Goal: Obtain resource: Download file/media

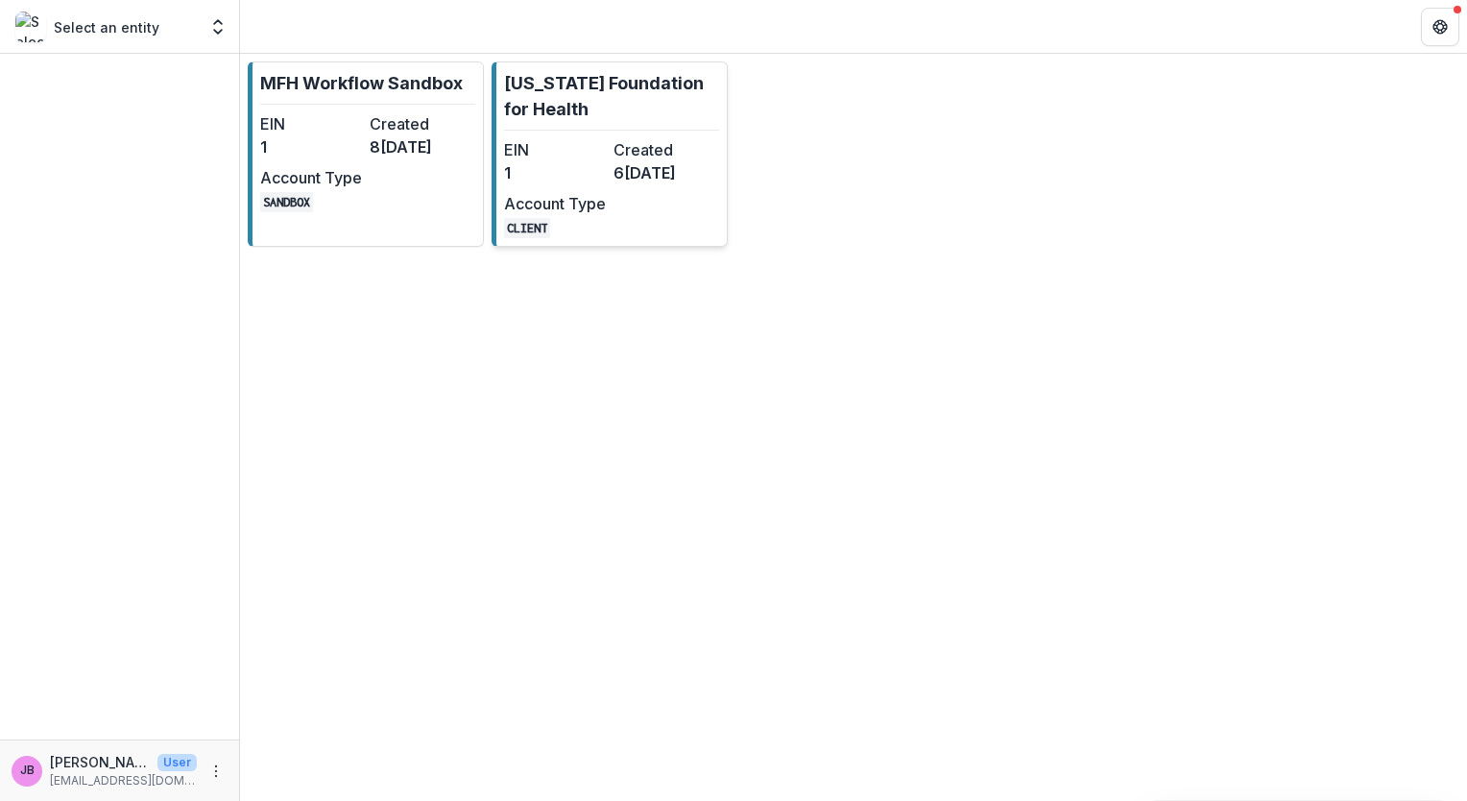
click at [551, 186] on div "EIN 1 Created 6[DATE]Account Type CLIENT" at bounding box center [609, 188] width 211 height 100
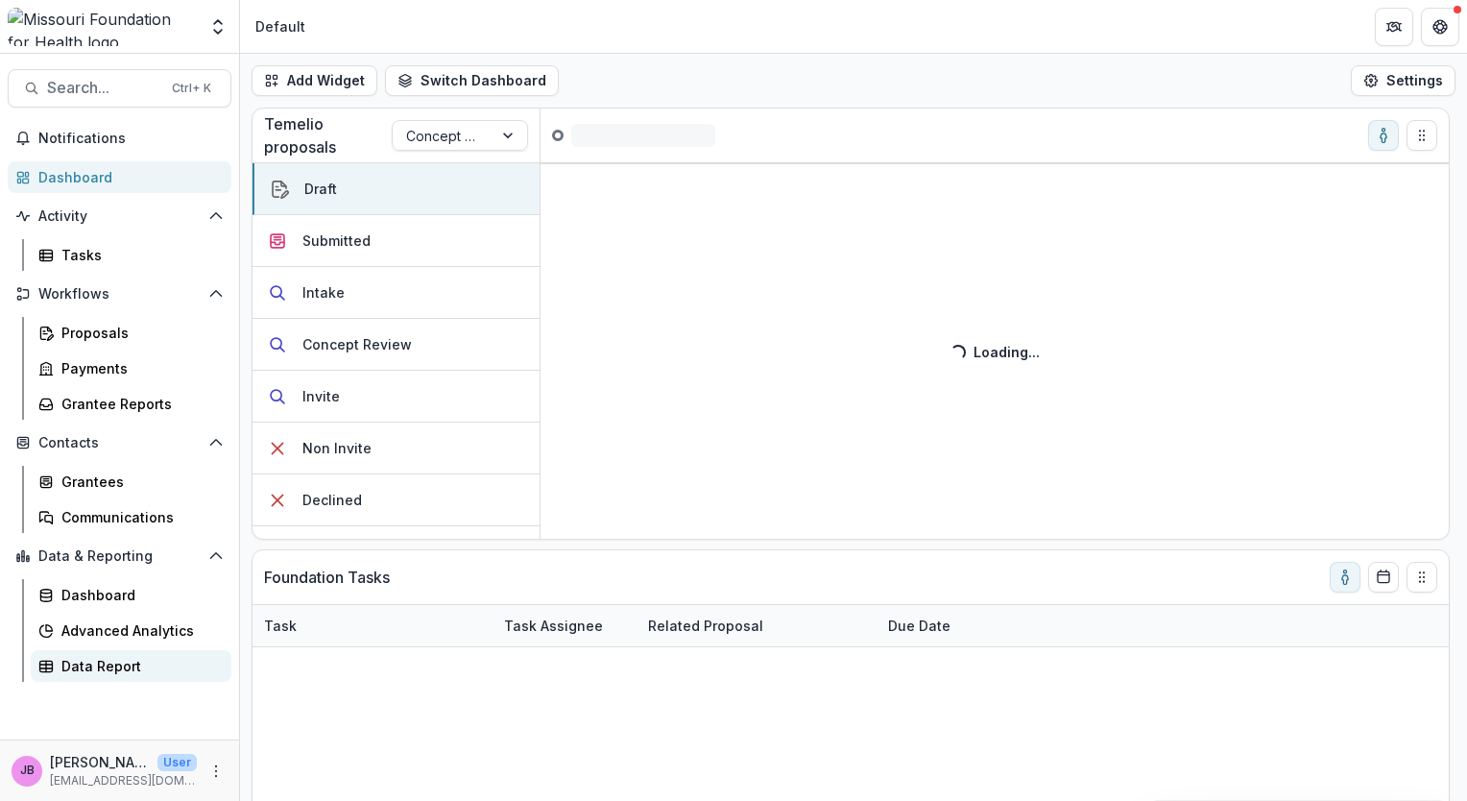
click at [98, 674] on div "Data Report" at bounding box center [138, 666] width 155 height 20
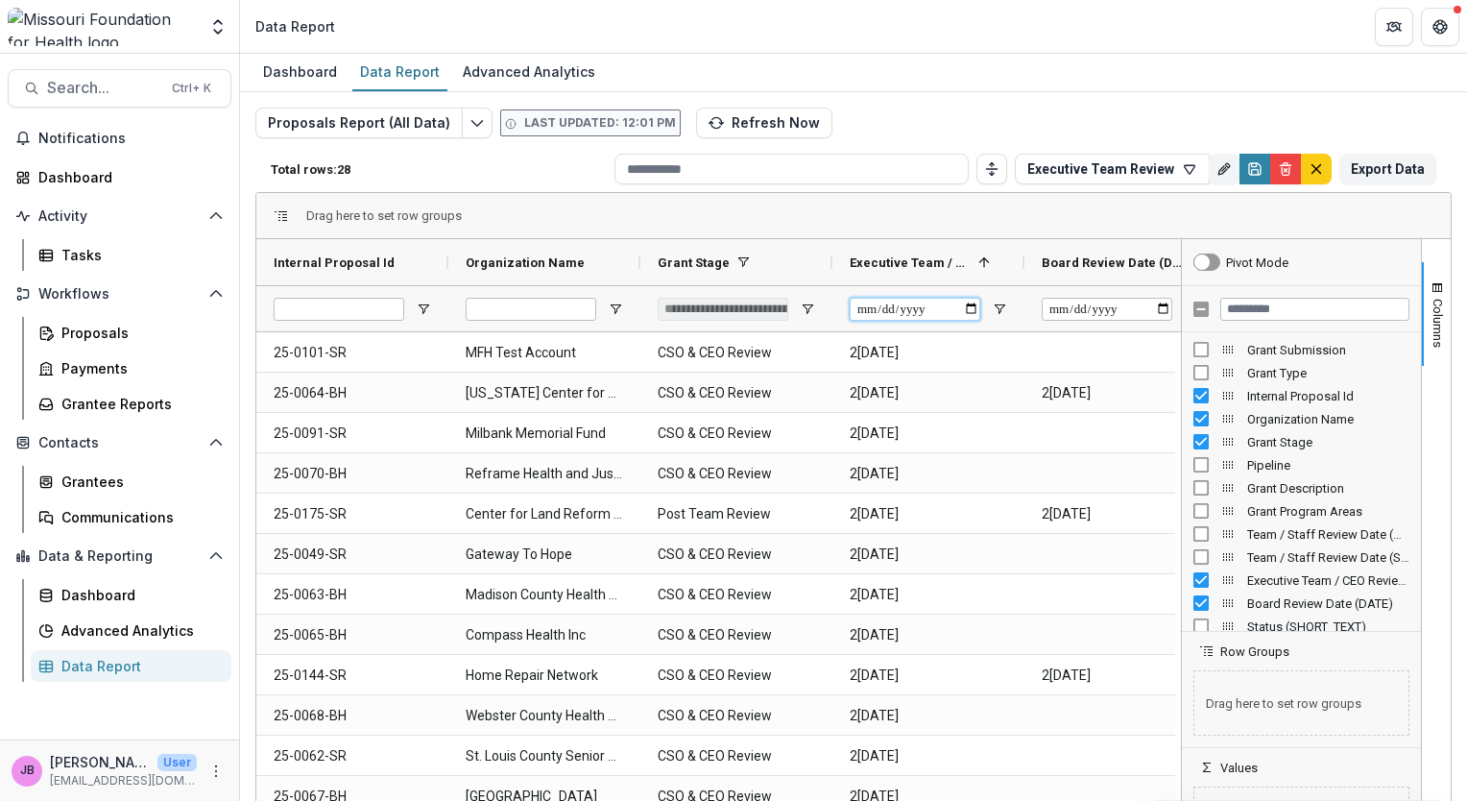
click at [972, 307] on input "Executive Team / CEO Review Date (DATE) Filter Input" at bounding box center [915, 309] width 131 height 23
type input "**********"
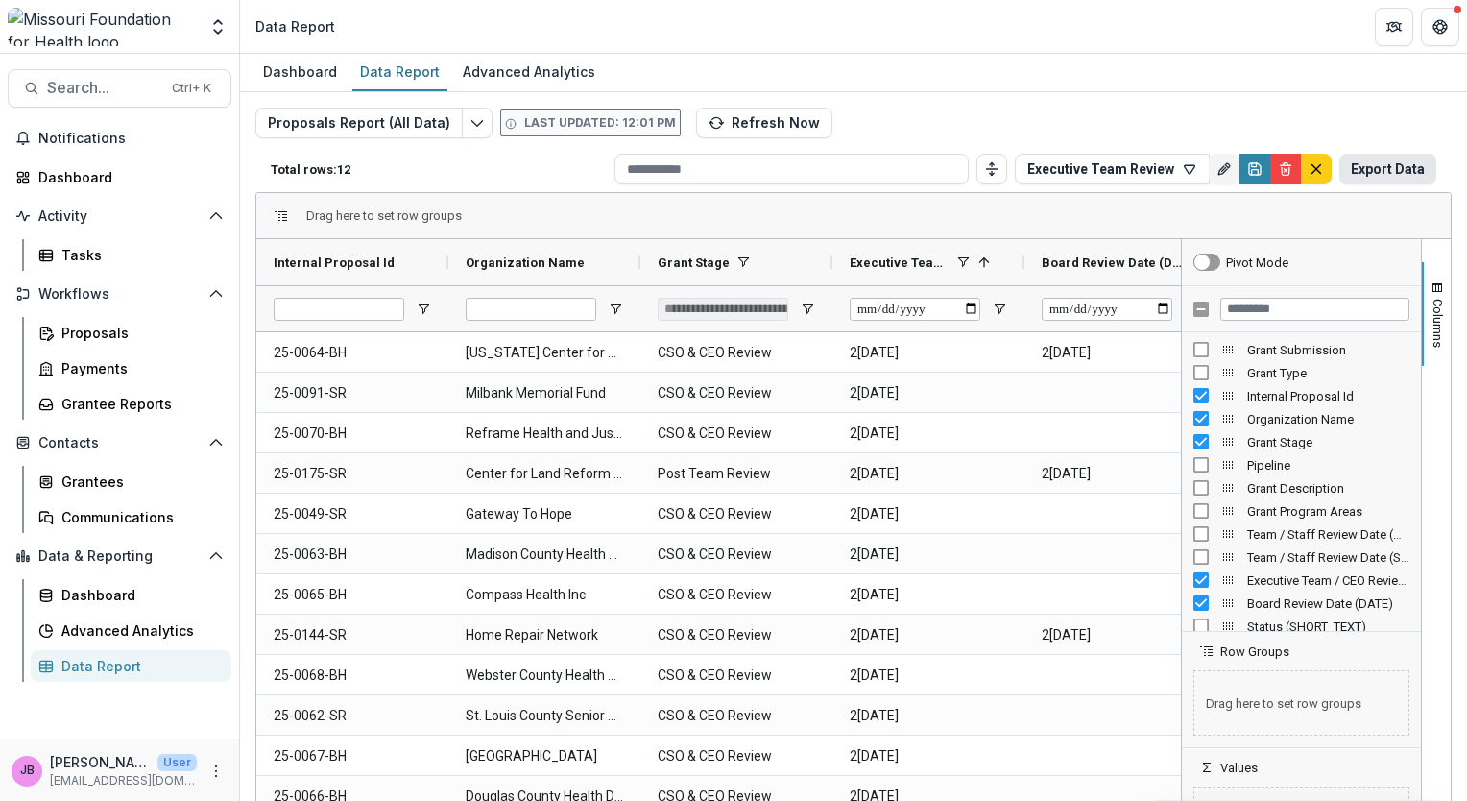
click at [1367, 163] on button "Export Data" at bounding box center [1387, 169] width 97 height 31
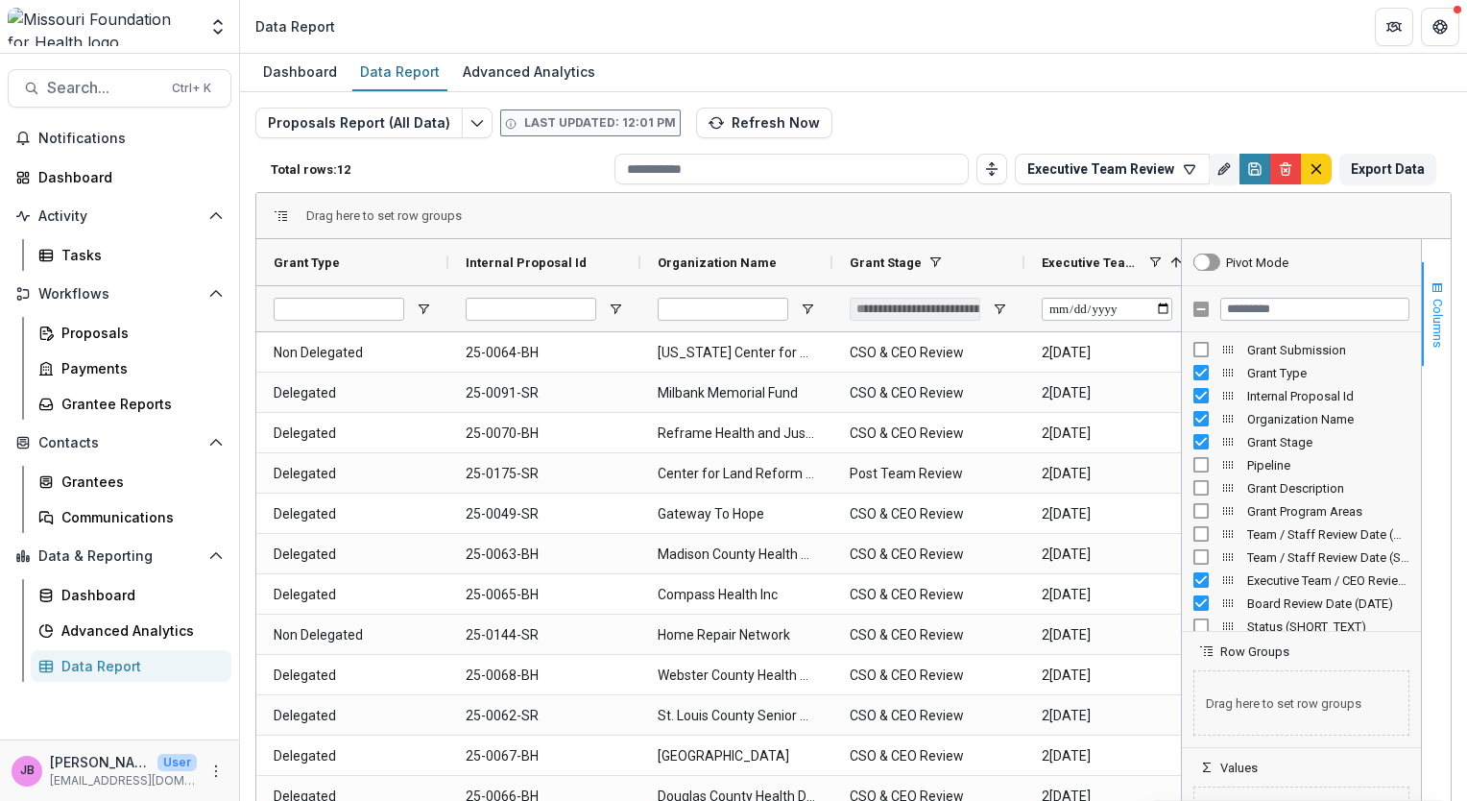
click at [1431, 340] on span "Columns" at bounding box center [1438, 323] width 14 height 49
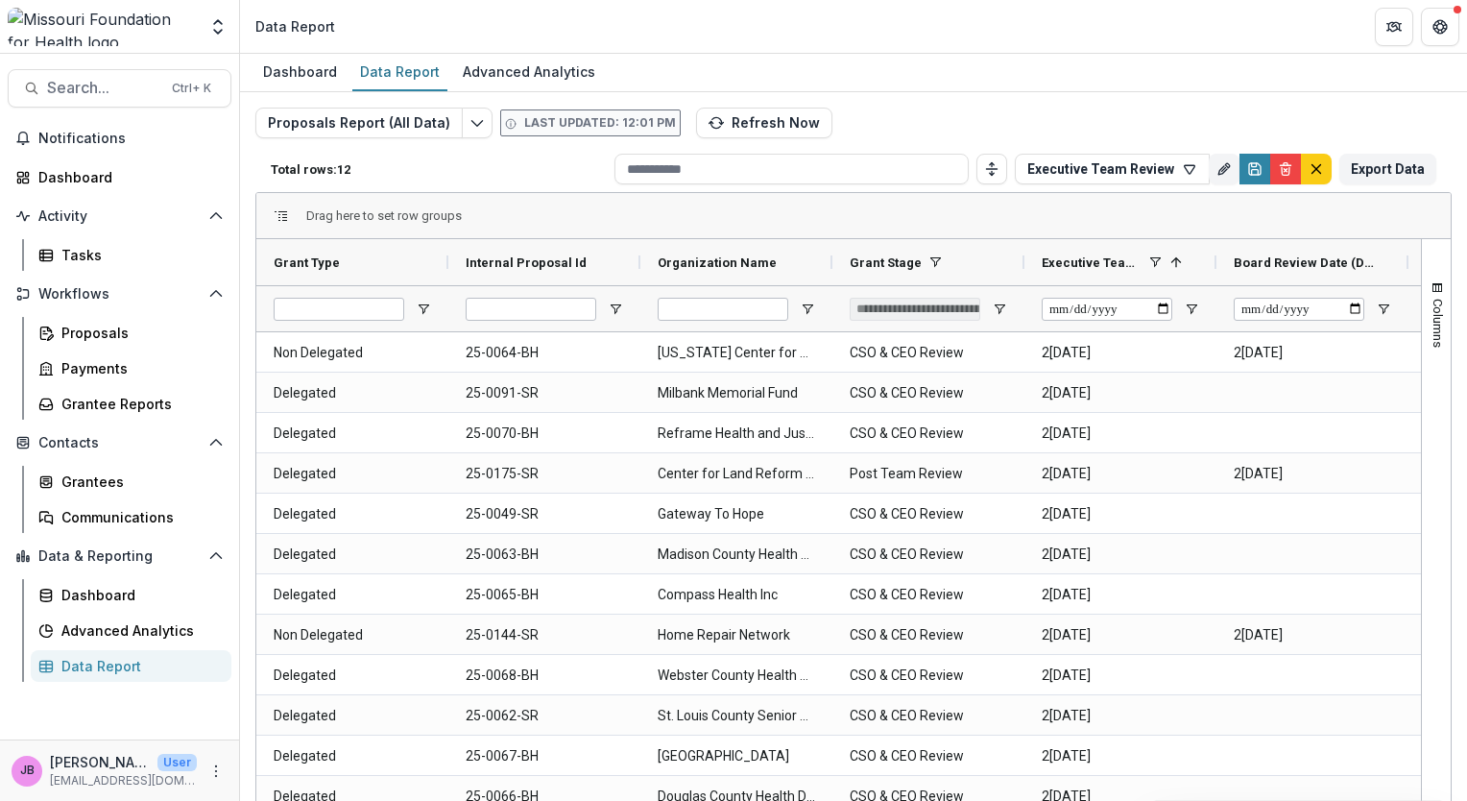
scroll to position [61, 0]
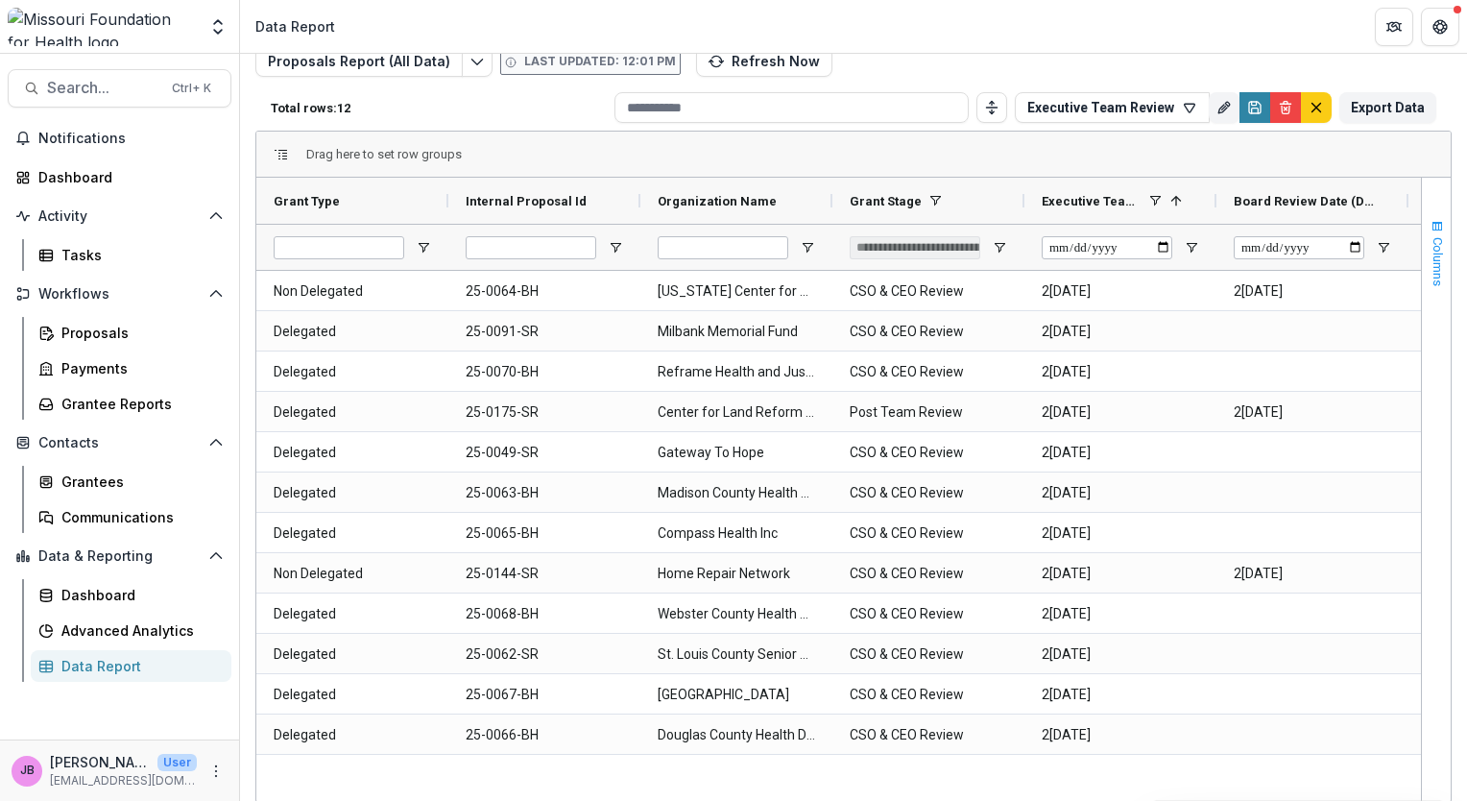
click at [1431, 248] on span "Columns" at bounding box center [1438, 261] width 14 height 49
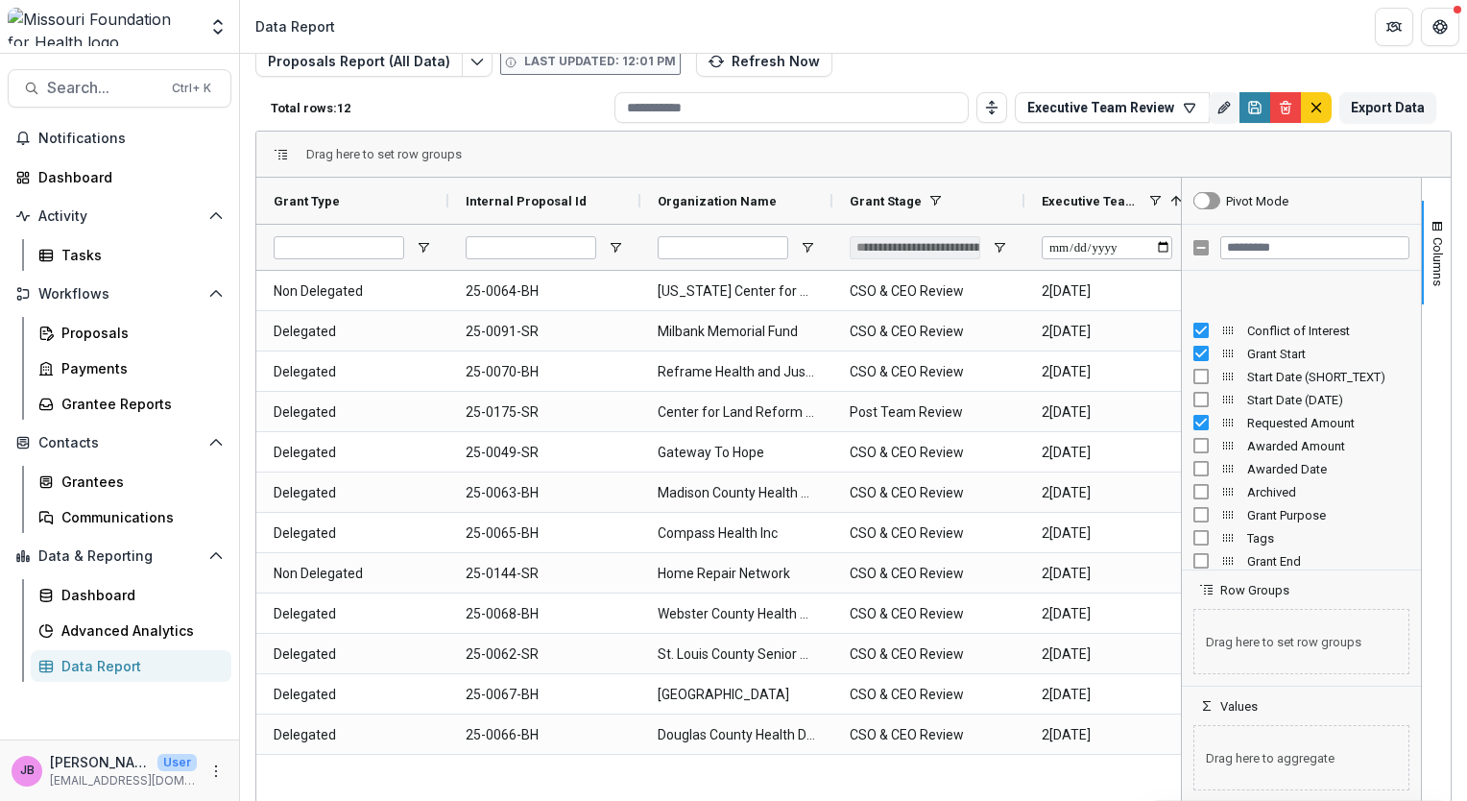
scroll to position [426, 0]
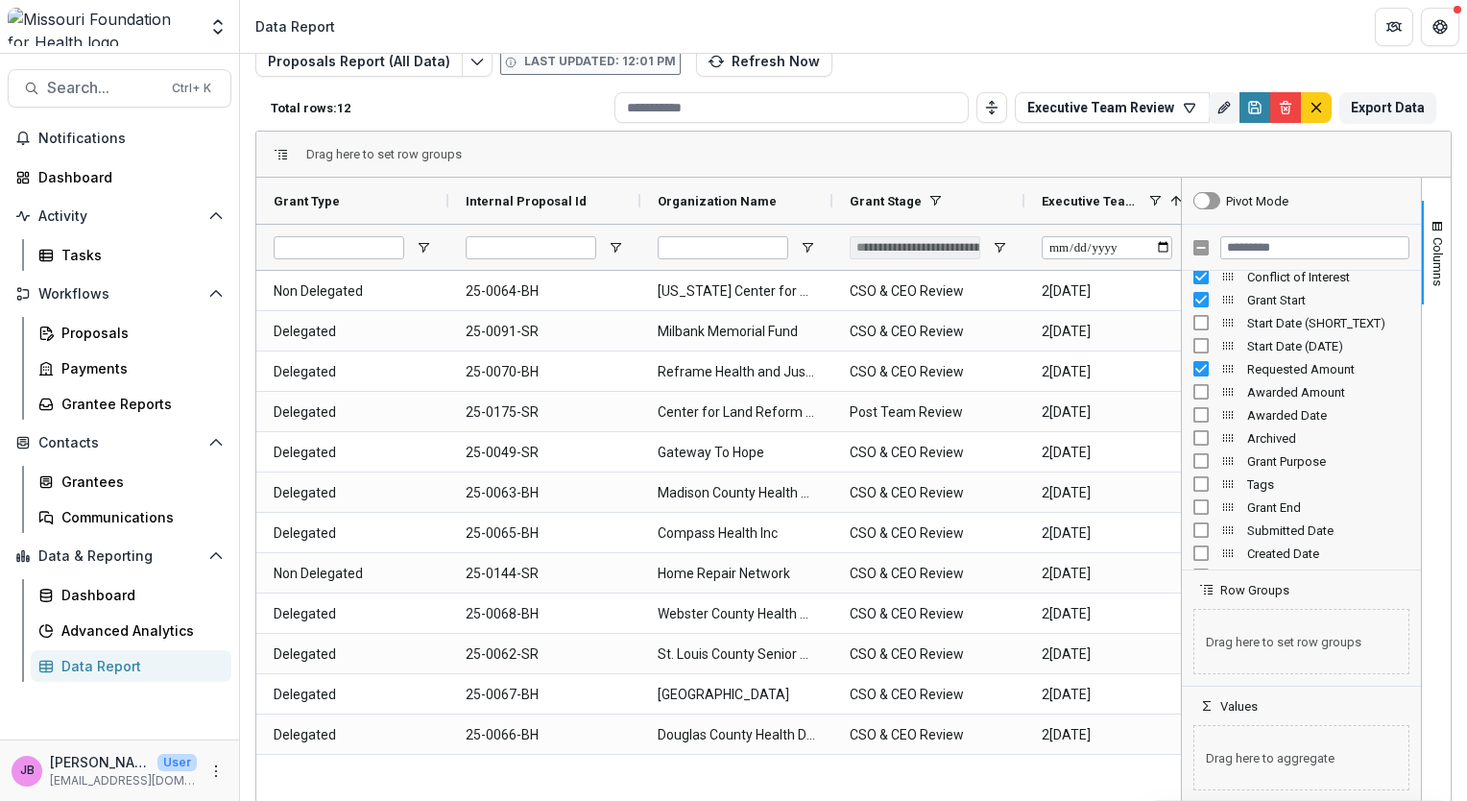
drag, startPoint x: 1410, startPoint y: 280, endPoint x: 1411, endPoint y: 294, distance: 13.5
click at [1411, 294] on div "Grant Program Areas Conflict of Interest Grant Start Start Date (SHORT_TEXT) St…" at bounding box center [1301, 420] width 239 height 299
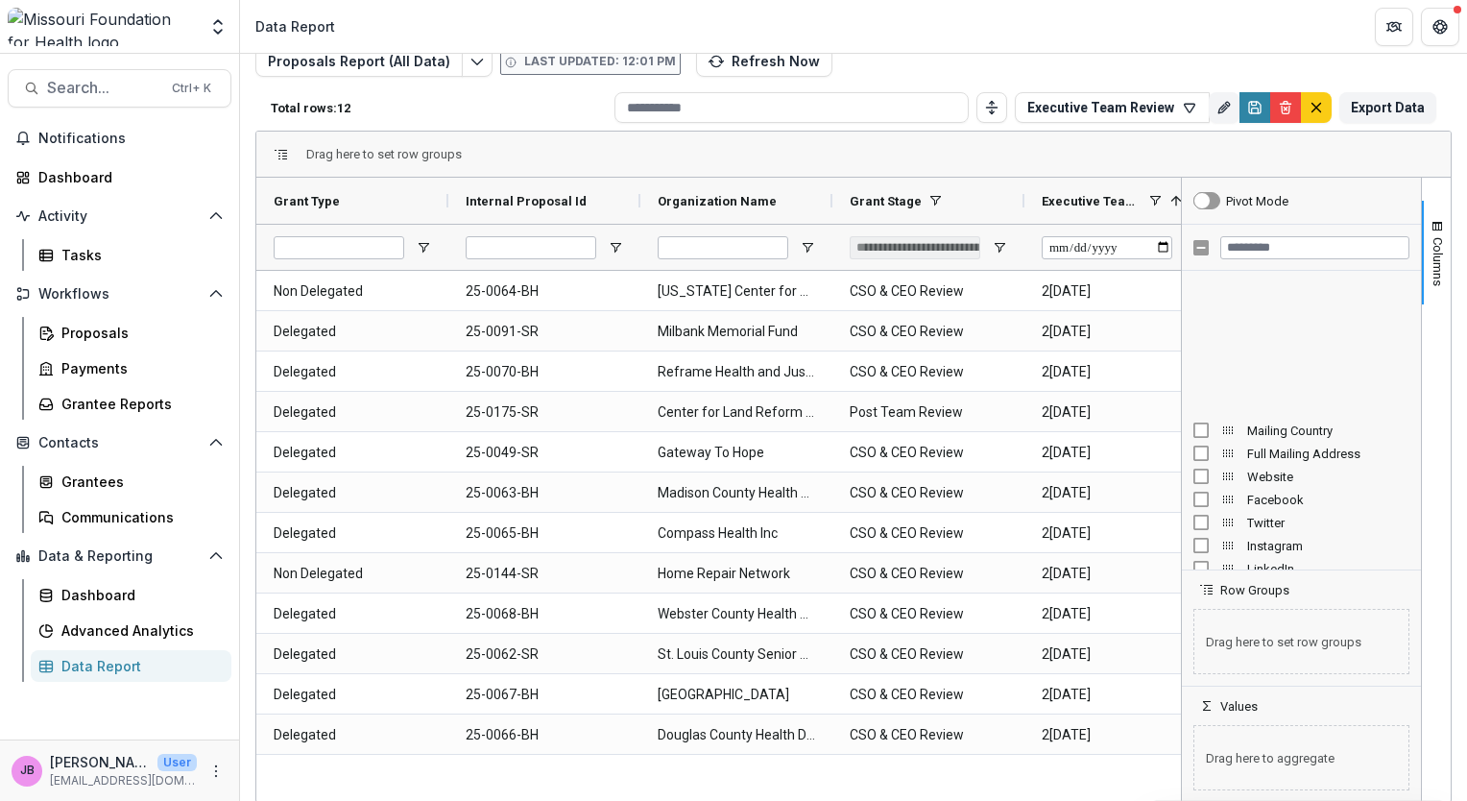
scroll to position [1332, 0]
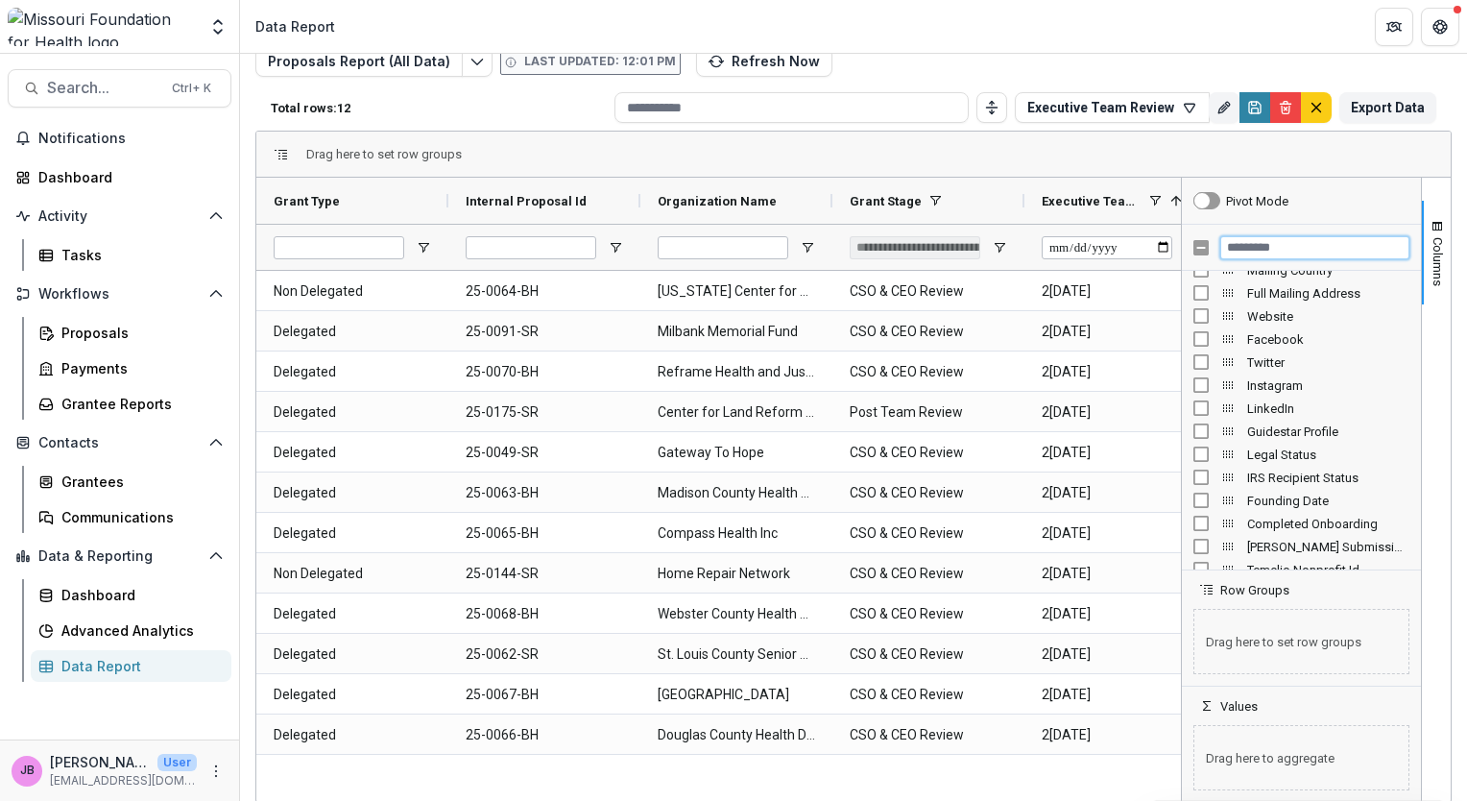
click at [1316, 244] on input "Filter Columns Input" at bounding box center [1314, 247] width 189 height 23
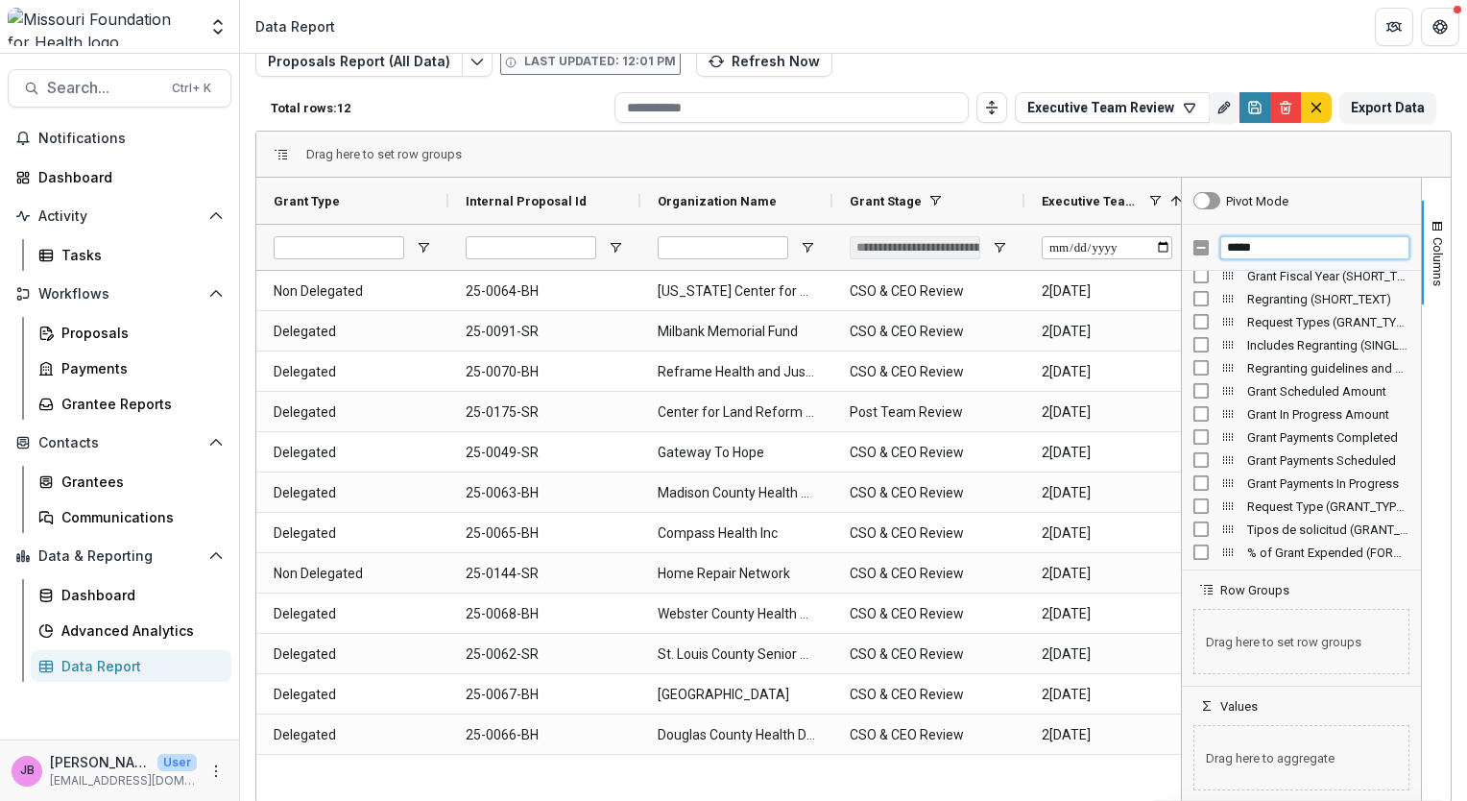
scroll to position [311, 0]
type input "*****"
click at [1304, 507] on span "Request Type (GRANT_TYPES)" at bounding box center [1328, 507] width 162 height 14
click at [1434, 268] on span "Columns" at bounding box center [1438, 261] width 14 height 49
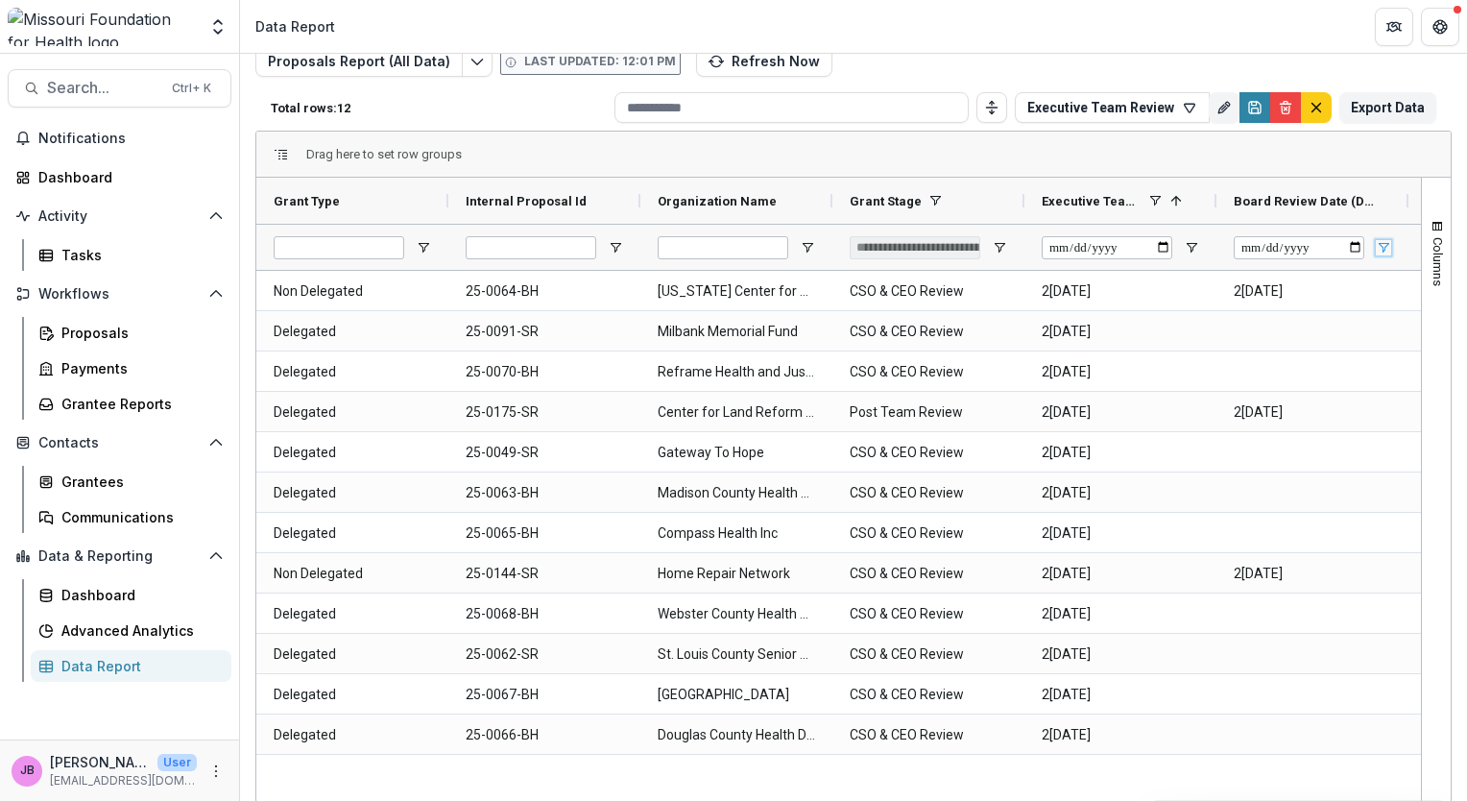
click at [1379, 240] on span "Open Filter Menu" at bounding box center [1383, 247] width 15 height 15
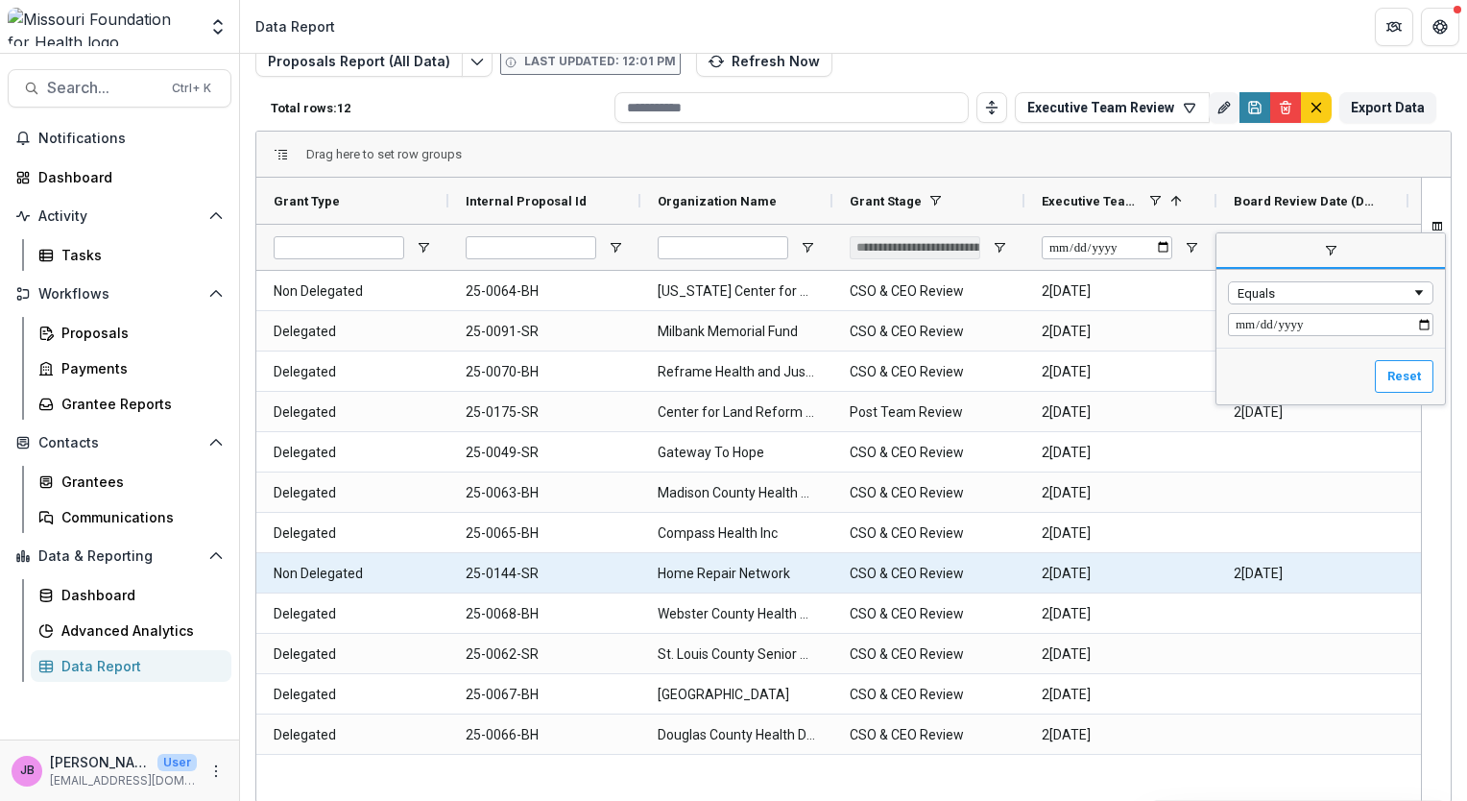
drag, startPoint x: 1335, startPoint y: 552, endPoint x: 1337, endPoint y: 540, distance: 12.6
click at [1334, 554] on \(DATE\)-967 "2[DATE]" at bounding box center [1312, 573] width 157 height 39
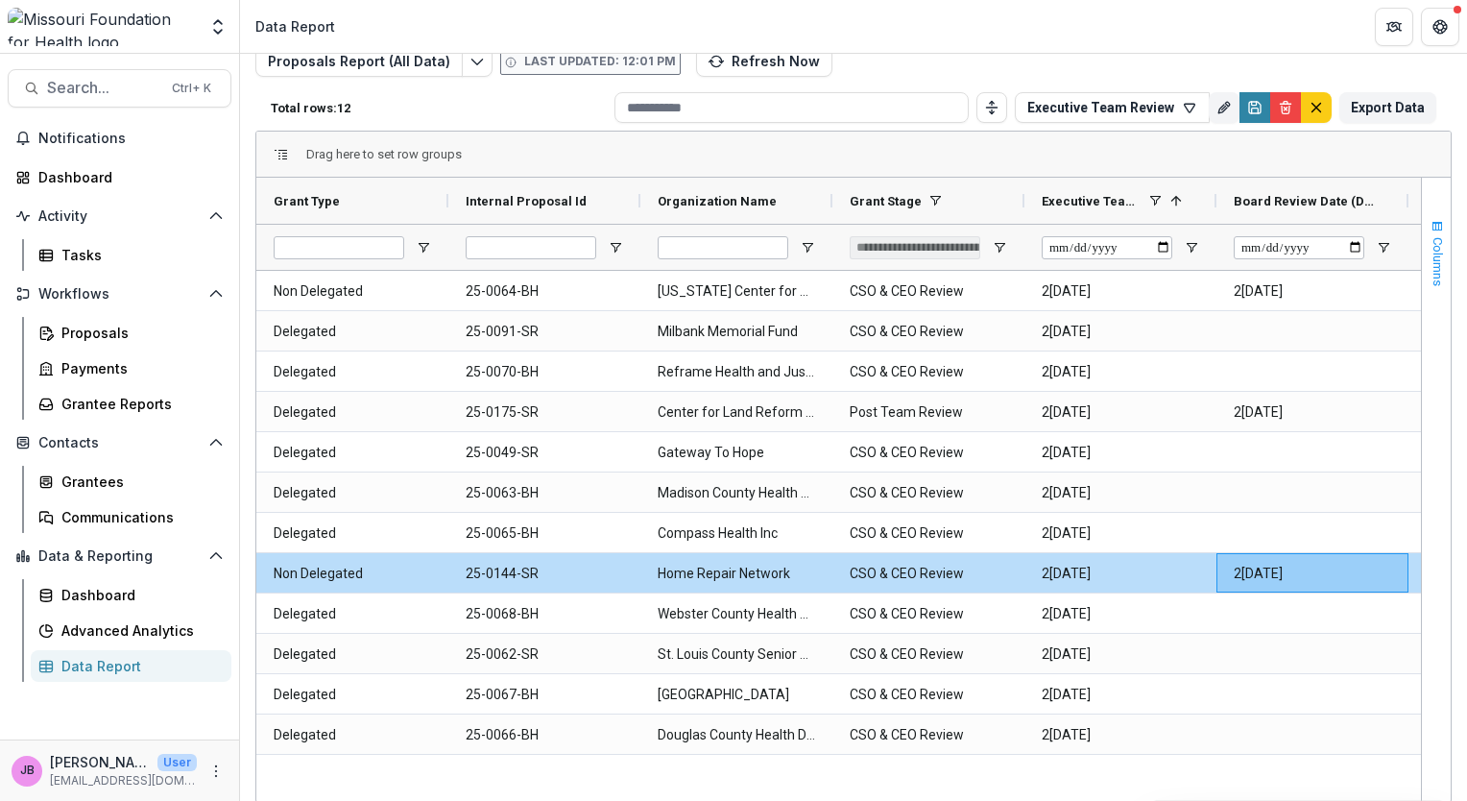
click at [1431, 244] on span "Columns" at bounding box center [1438, 261] width 14 height 49
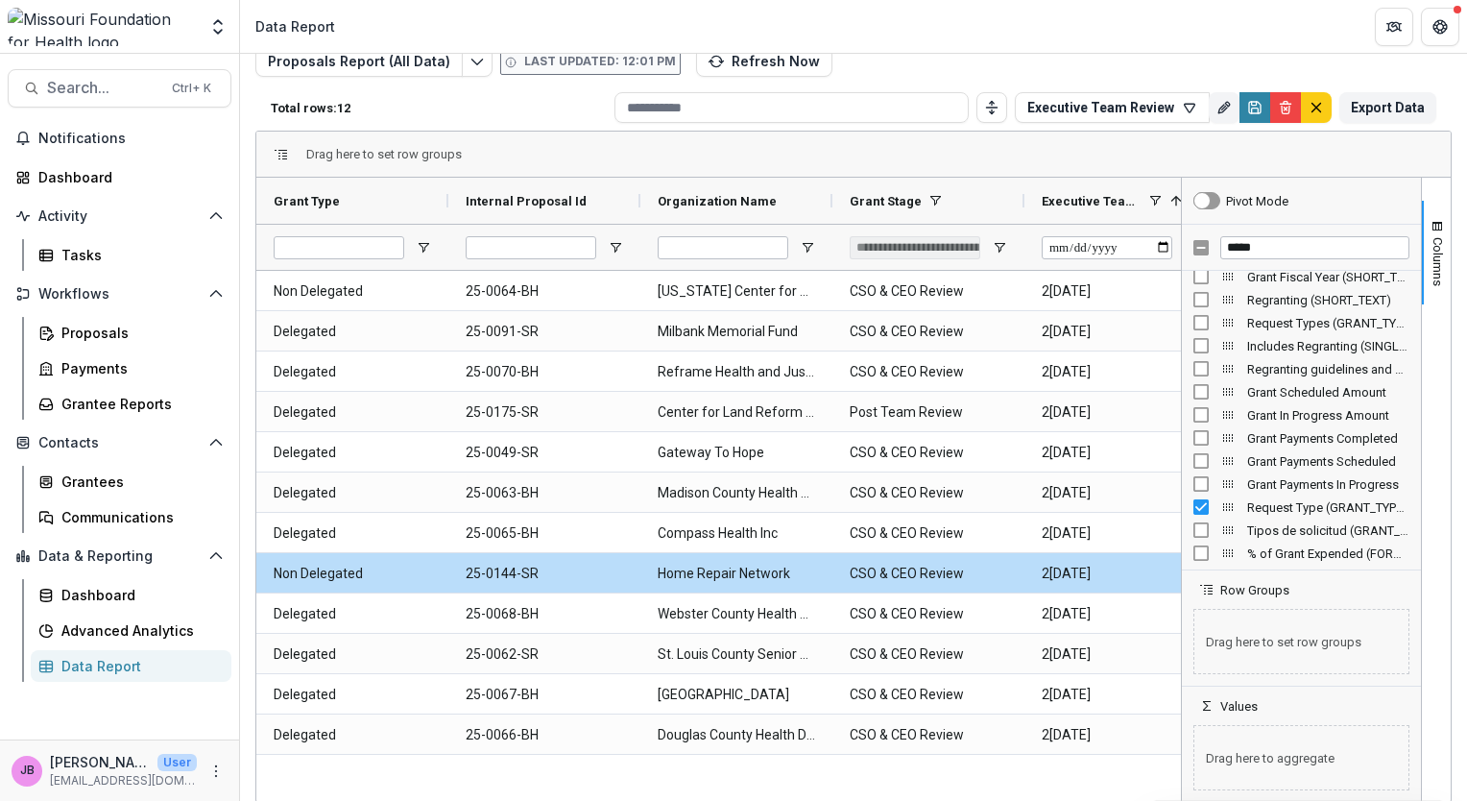
drag, startPoint x: 1410, startPoint y: 490, endPoint x: 1422, endPoint y: 551, distance: 62.7
click at [1422, 551] on div "Columns Pivot Mode ***** Grant Fiscal Year (SHORT_TEXT) Regranting (SHORT_TEXT)…" at bounding box center [1316, 490] width 270 height 624
drag, startPoint x: 1416, startPoint y: 276, endPoint x: 1417, endPoint y: 294, distance: 18.3
click at [1428, 366] on div "Columns" at bounding box center [1436, 490] width 29 height 624
drag, startPoint x: 1417, startPoint y: 271, endPoint x: 1424, endPoint y: 349, distance: 78.1
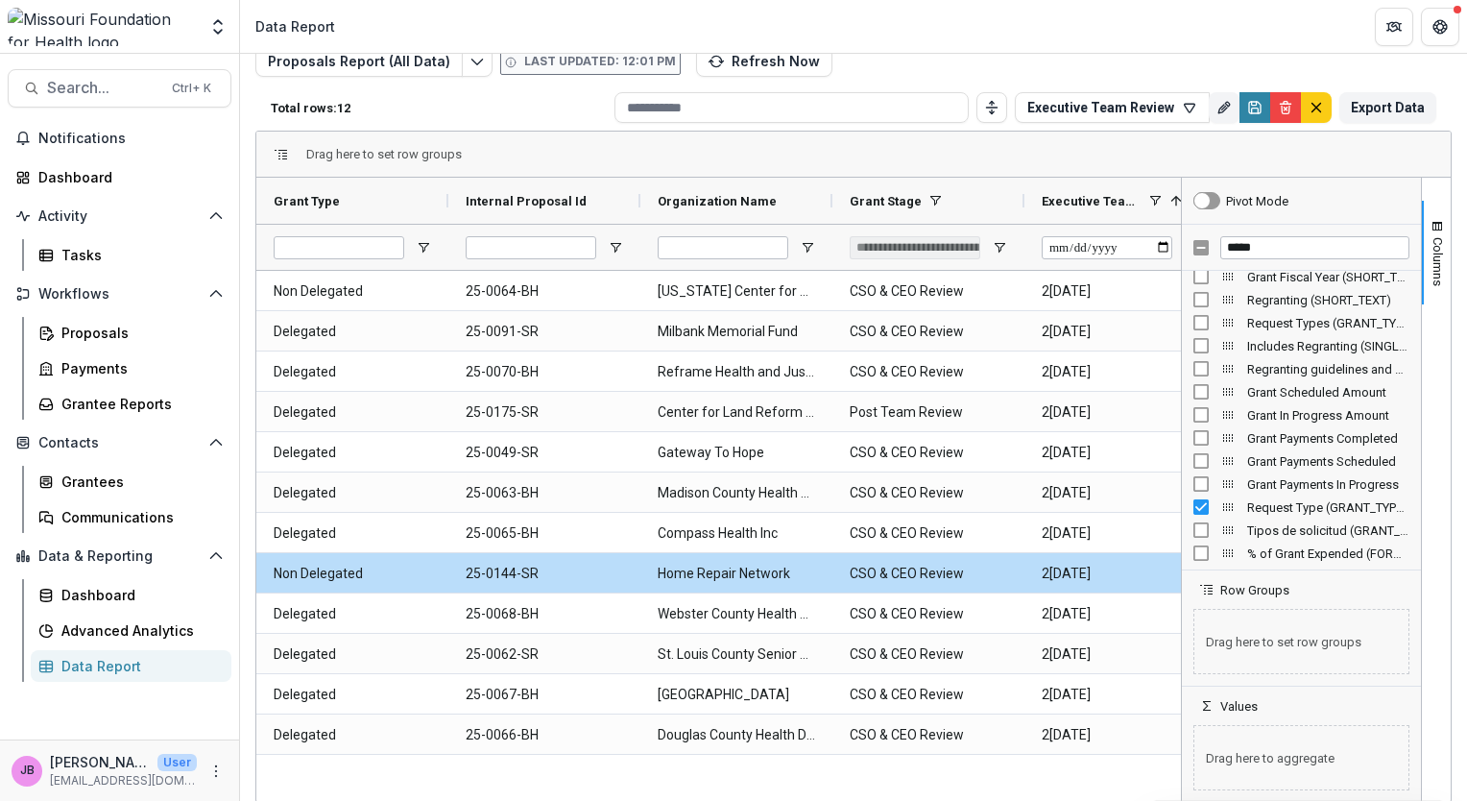
click at [1424, 348] on div "Columns" at bounding box center [1436, 490] width 29 height 624
drag, startPoint x: 1410, startPoint y: 517, endPoint x: 1416, endPoint y: 392, distance: 125.0
click at [1416, 374] on div "Columns Pivot Mode ***** Grant Fiscal Year (SHORT_TEXT) Regranting (SHORT_TEXT)…" at bounding box center [1316, 490] width 270 height 624
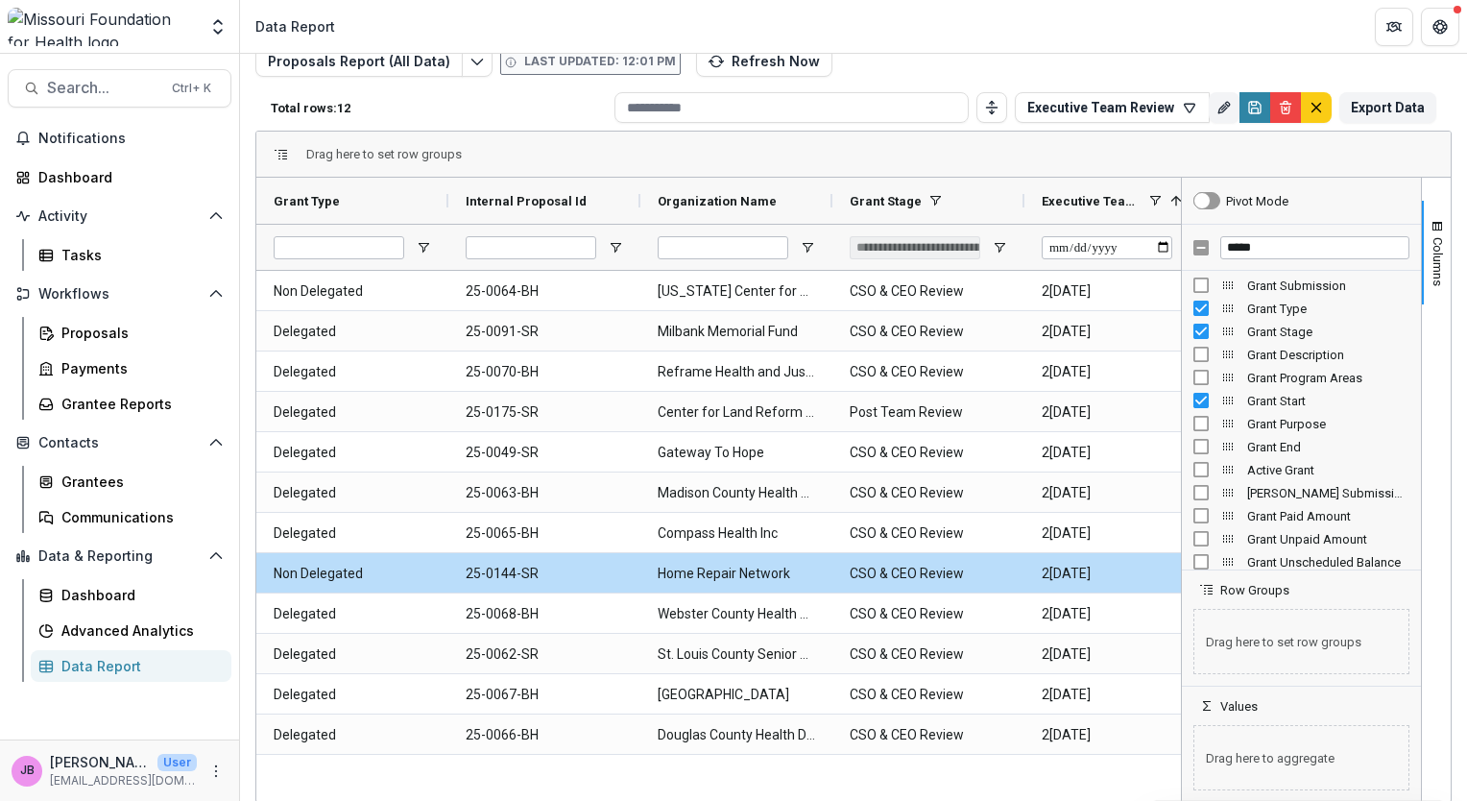
scroll to position [0, 0]
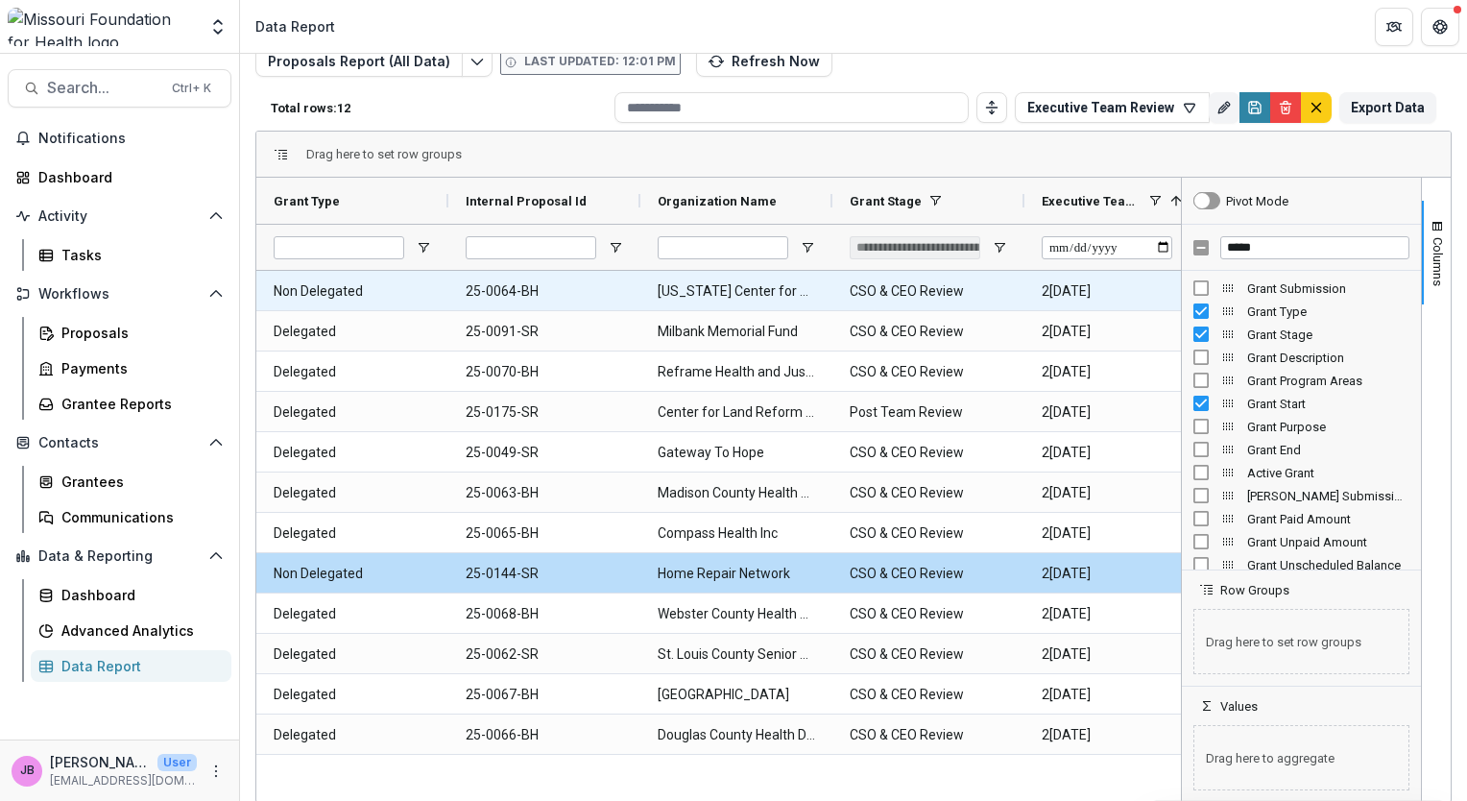
click at [741, 288] on Name-610 "[US_STATE] Center for Public Health Excellence" at bounding box center [736, 291] width 157 height 39
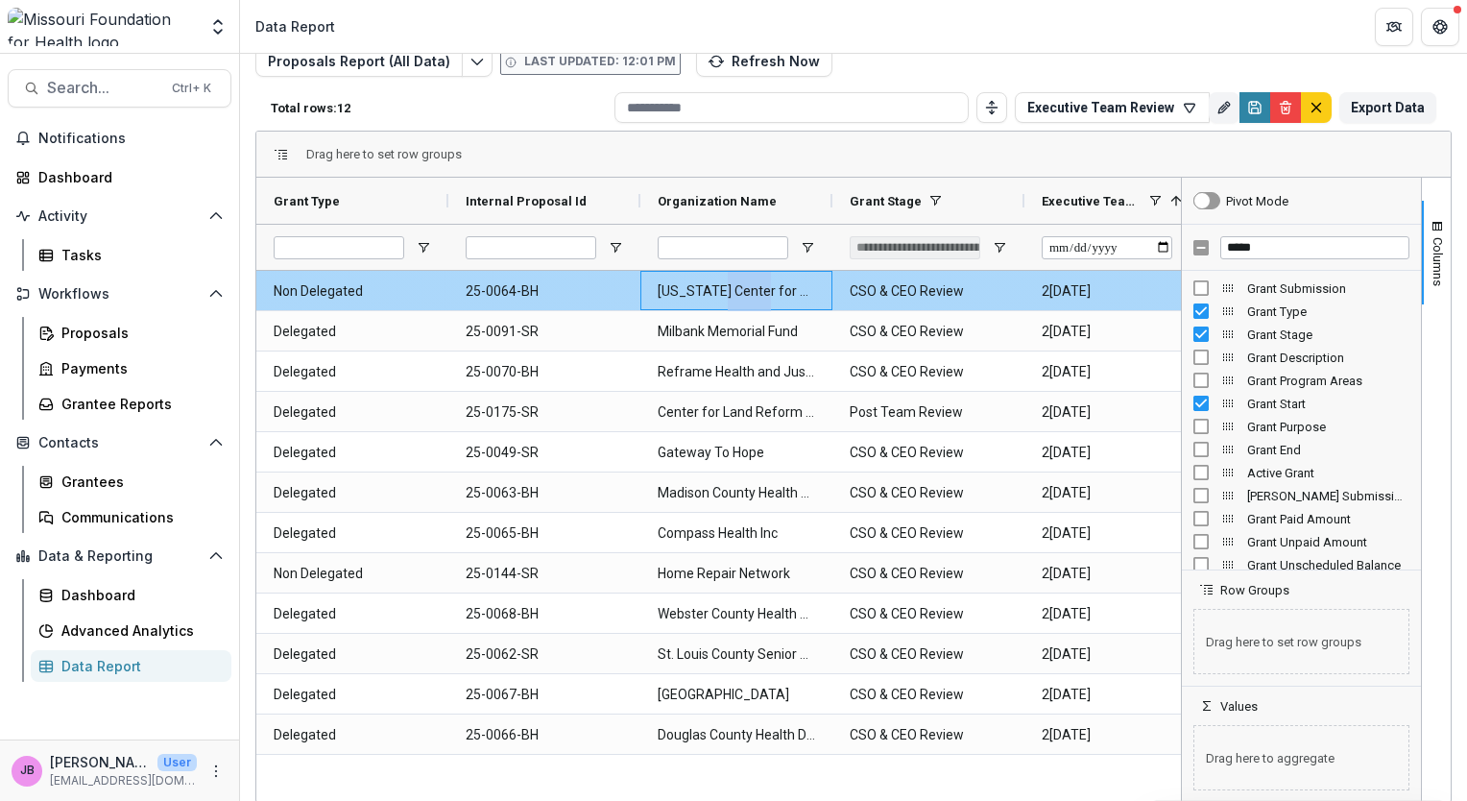
click at [741, 288] on Name-610 "[US_STATE] Center for Public Health Excellence" at bounding box center [736, 291] width 157 height 39
drag, startPoint x: 741, startPoint y: 288, endPoint x: 880, endPoint y: 288, distance: 138.3
click at [880, 288] on Stage-608 "CSO & CEO Review" at bounding box center [928, 291] width 157 height 39
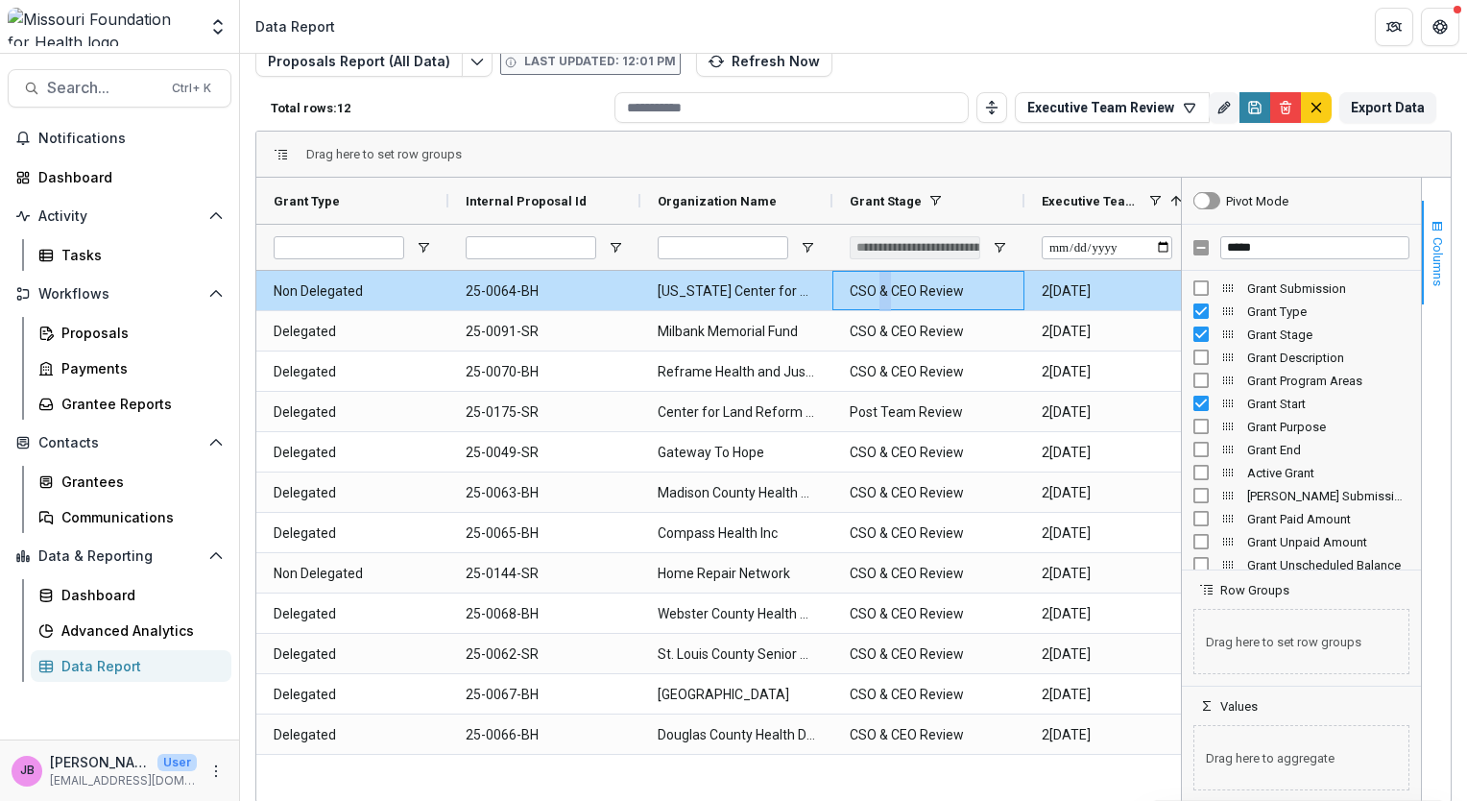
click at [1431, 277] on span "Columns" at bounding box center [1438, 261] width 14 height 49
